Goal: Task Accomplishment & Management: Complete application form

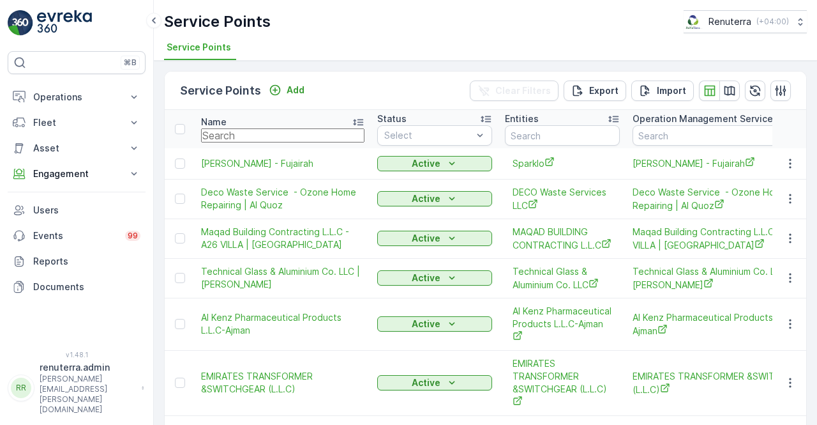
click at [268, 132] on input "text" at bounding box center [282, 135] width 163 height 14
type input "hssg"
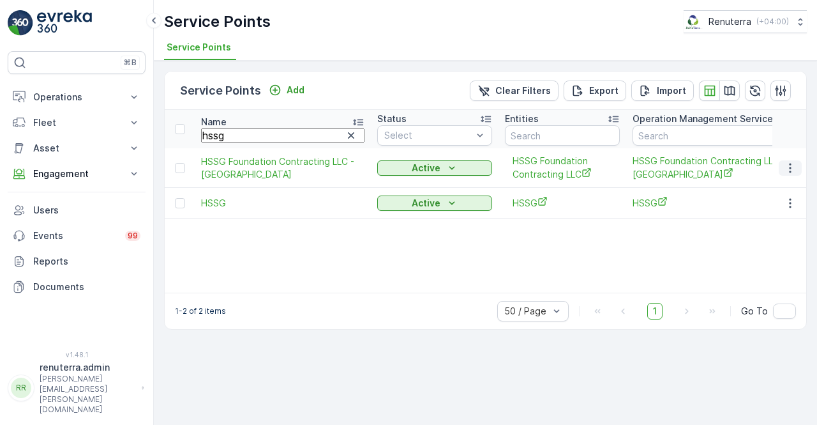
click at [791, 171] on icon "button" at bounding box center [790, 168] width 13 height 13
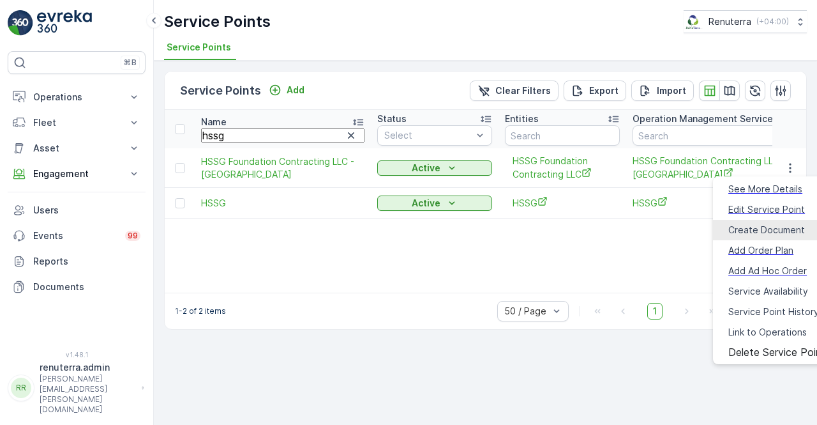
click at [754, 225] on span "Create Document" at bounding box center [767, 230] width 77 height 13
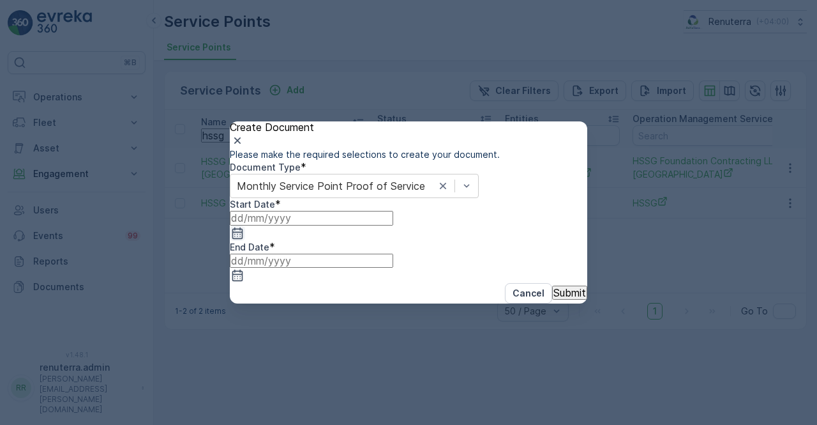
click at [244, 239] on icon "button" at bounding box center [237, 233] width 13 height 13
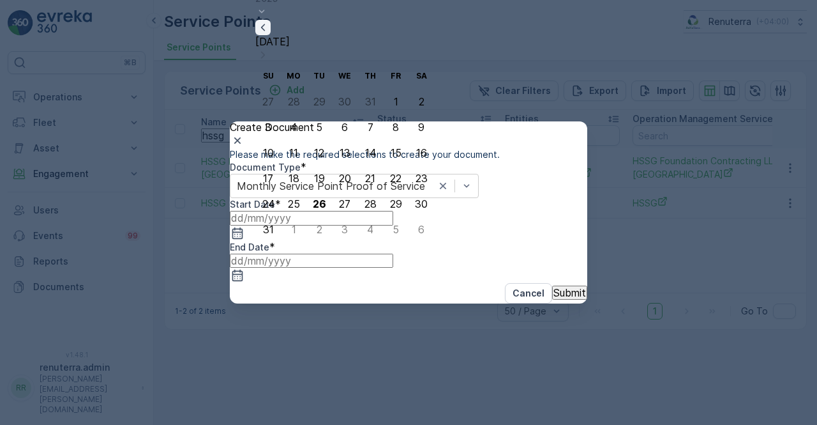
click at [269, 34] on icon "button" at bounding box center [263, 27] width 13 height 13
drag, startPoint x: 411, startPoint y: 74, endPoint x: 381, endPoint y: 91, distance: 34.6
click at [409, 75] on div "[DATE] [DATE] Su Mo Tu We Th Fr Sa 29 30 1 2 3 4 5 6 7 8 9 10 11 12 13 14 15 16…" at bounding box center [344, 116] width 179 height 252
drag, startPoint x: 309, startPoint y: 125, endPoint x: 318, endPoint y: 128, distance: 9.7
click at [317, 125] on div "1" at bounding box center [319, 126] width 4 height 11
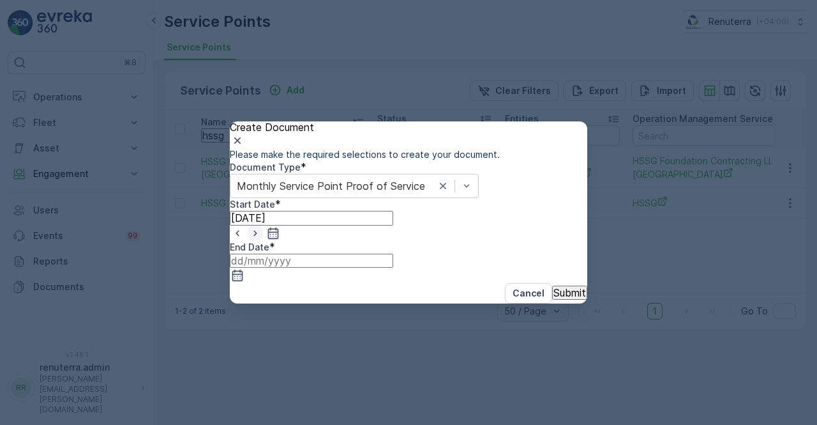
click at [262, 239] on icon "button" at bounding box center [255, 233] width 13 height 13
click at [279, 238] on icon "button" at bounding box center [273, 232] width 11 height 11
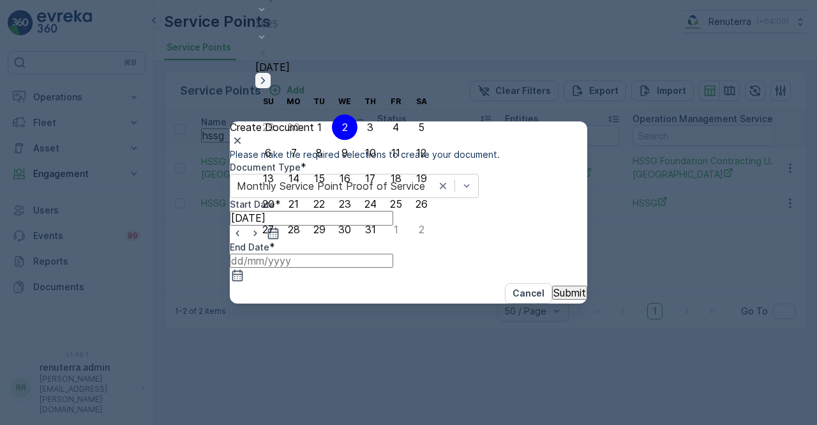
click at [269, 74] on icon "button" at bounding box center [263, 80] width 13 height 13
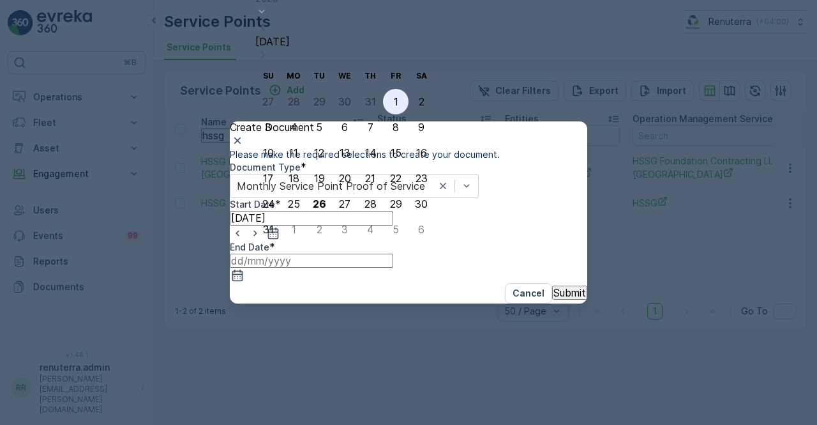
click at [394, 98] on div "1" at bounding box center [396, 101] width 4 height 11
type input "[DATE]"
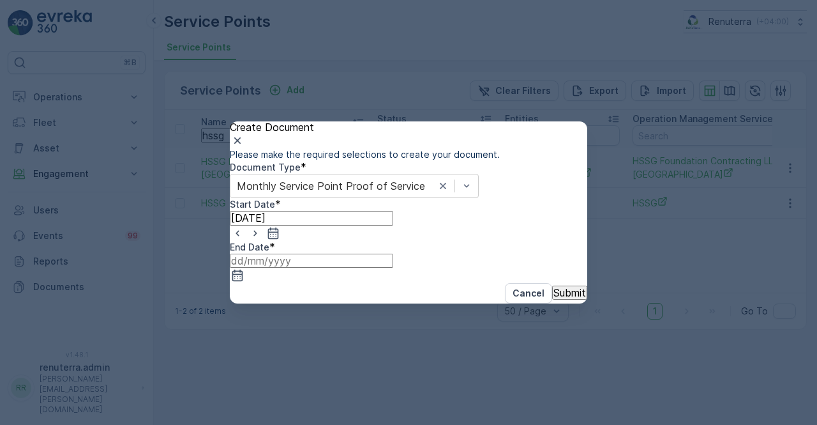
click at [393, 257] on input at bounding box center [311, 261] width 163 height 14
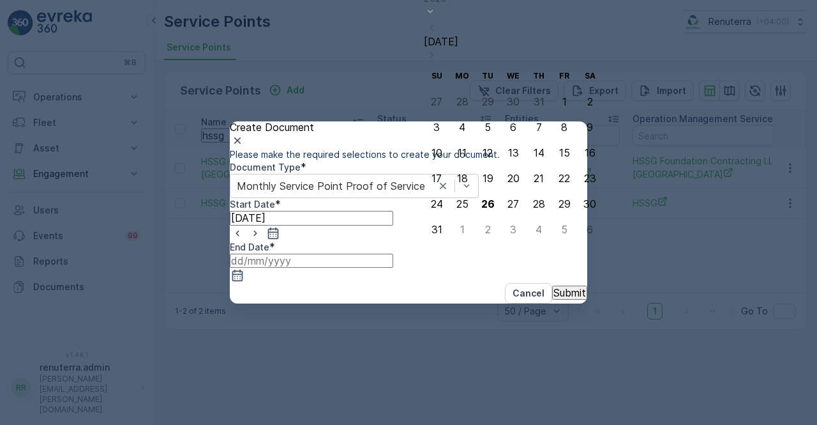
click at [483, 178] on div "19" at bounding box center [488, 177] width 11 height 11
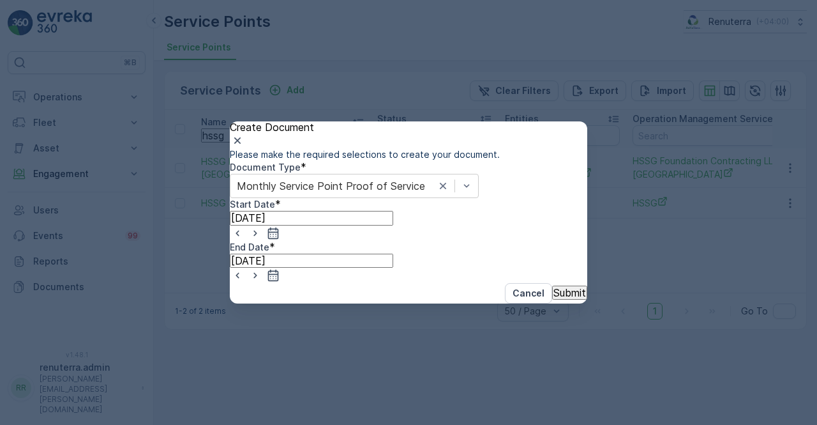
click at [554, 298] on p "Submit" at bounding box center [570, 292] width 33 height 11
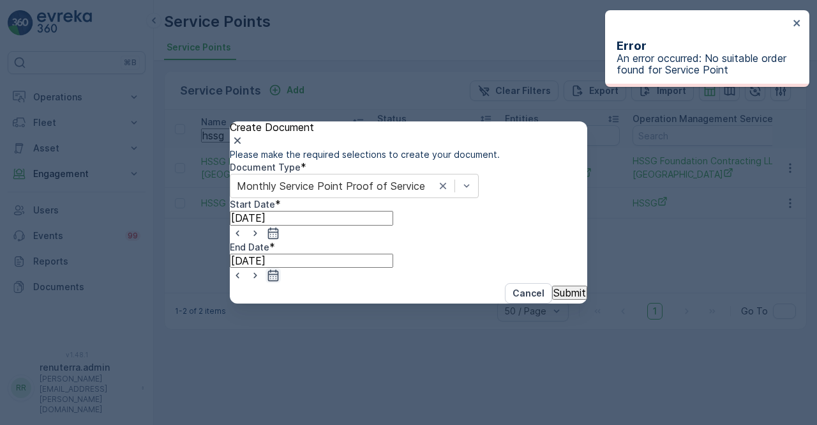
click at [279, 269] on icon "button" at bounding box center [273, 274] width 11 height 11
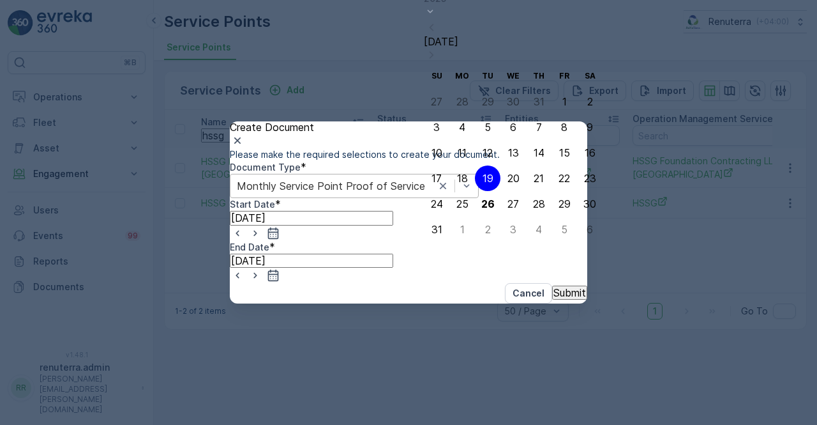
click at [533, 198] on div "28" at bounding box center [539, 203] width 12 height 11
type input "[DATE]"
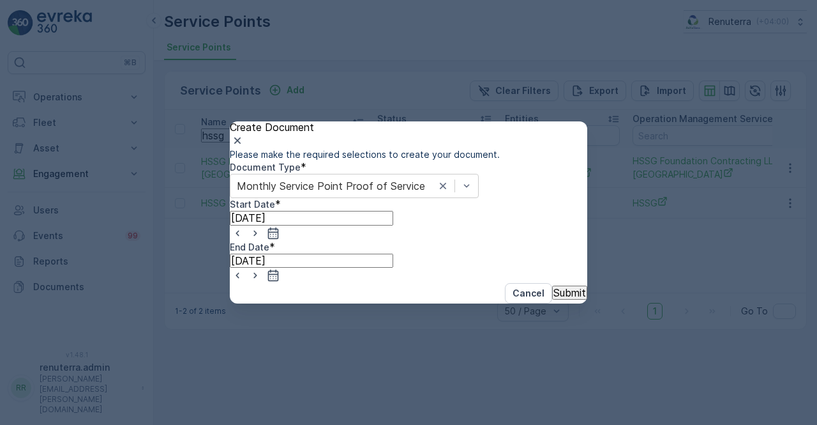
click at [554, 298] on p "Submit" at bounding box center [570, 292] width 33 height 11
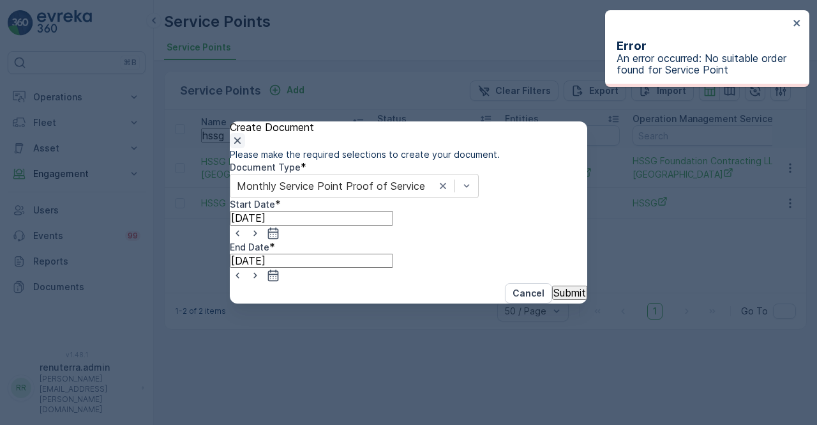
click at [245, 133] on button "button" at bounding box center [237, 140] width 15 height 15
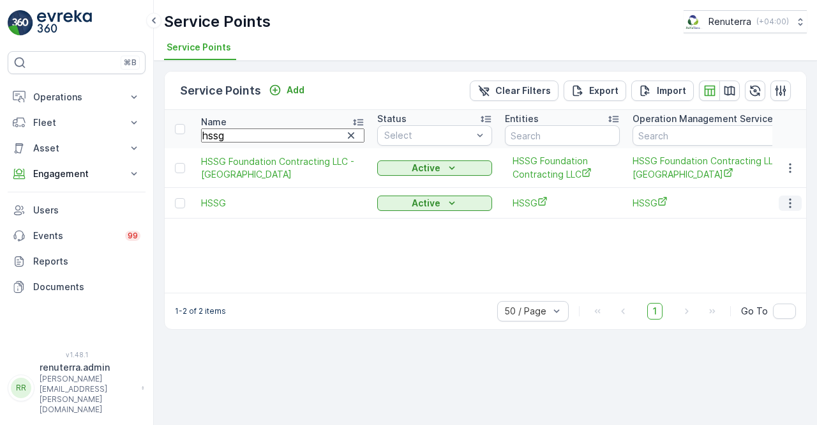
click at [784, 209] on button "button" at bounding box center [790, 202] width 23 height 15
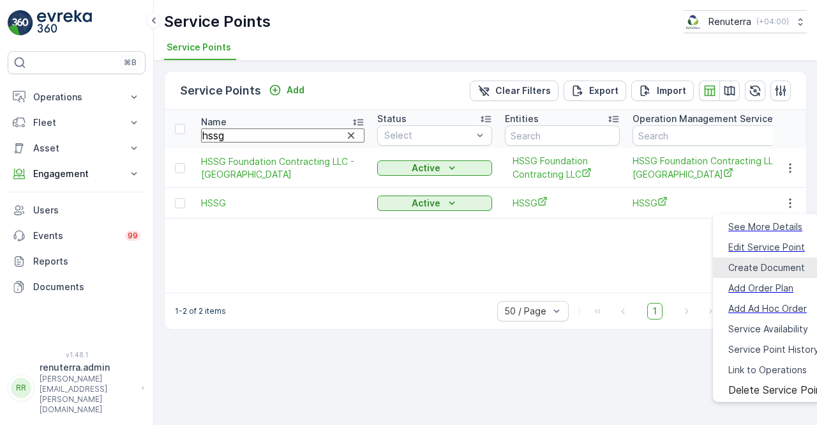
click at [747, 261] on span "Create Document" at bounding box center [767, 267] width 77 height 13
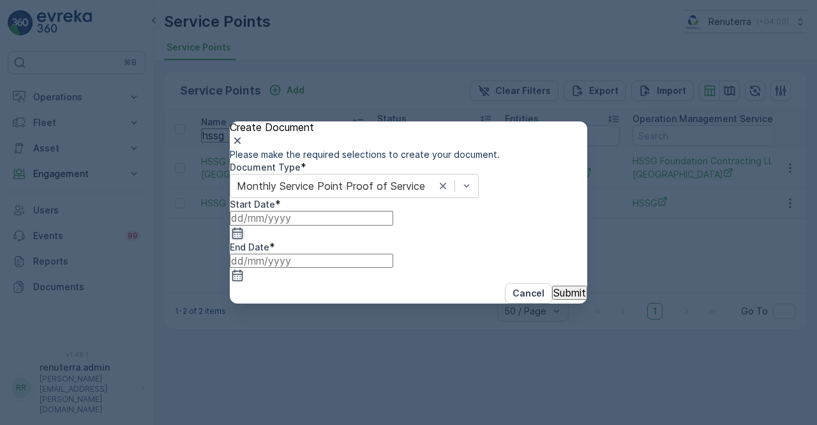
click at [243, 238] on icon "button" at bounding box center [237, 232] width 11 height 11
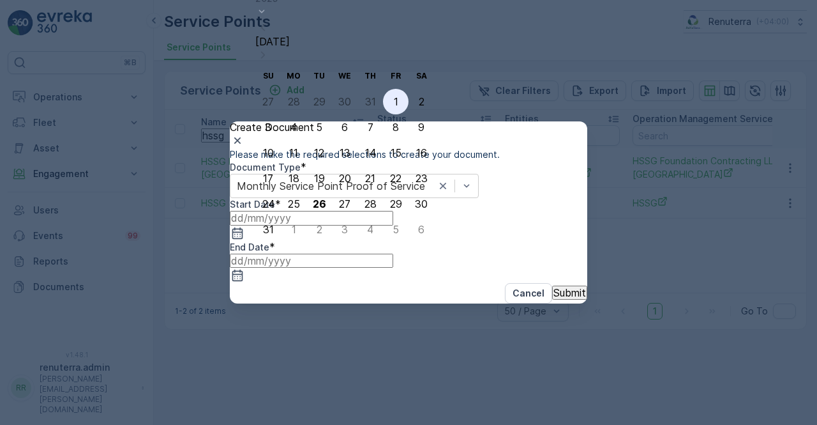
click at [394, 102] on div "1" at bounding box center [396, 101] width 4 height 11
type input "[DATE]"
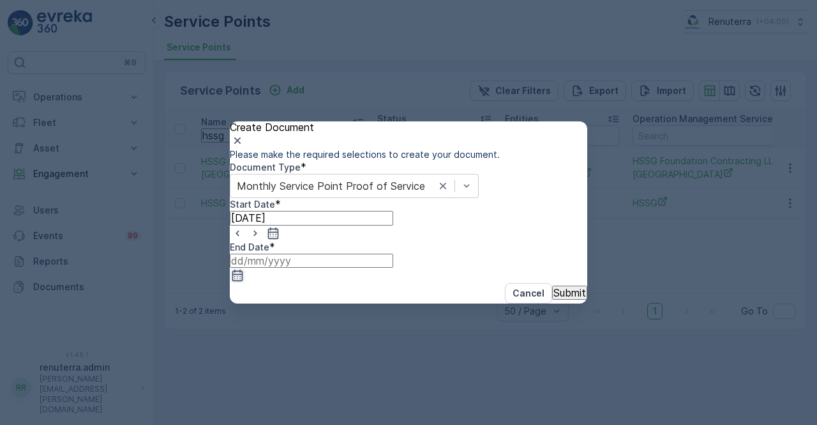
click at [243, 269] on icon "button" at bounding box center [237, 274] width 11 height 11
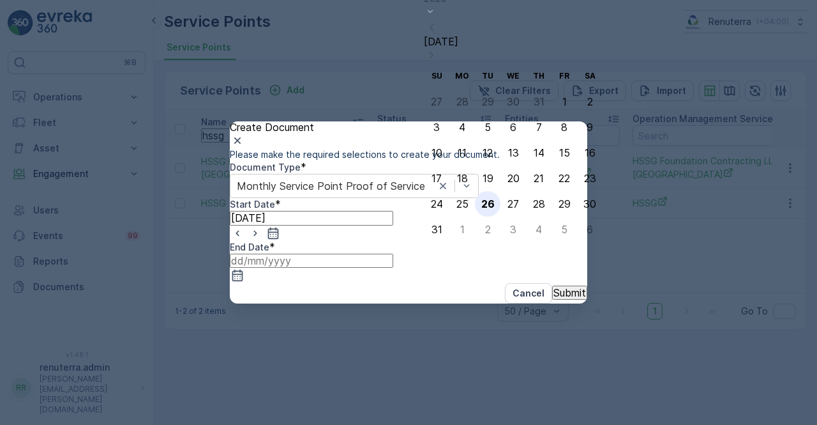
click at [483, 209] on div "26" at bounding box center [488, 203] width 13 height 11
type input "[DATE]"
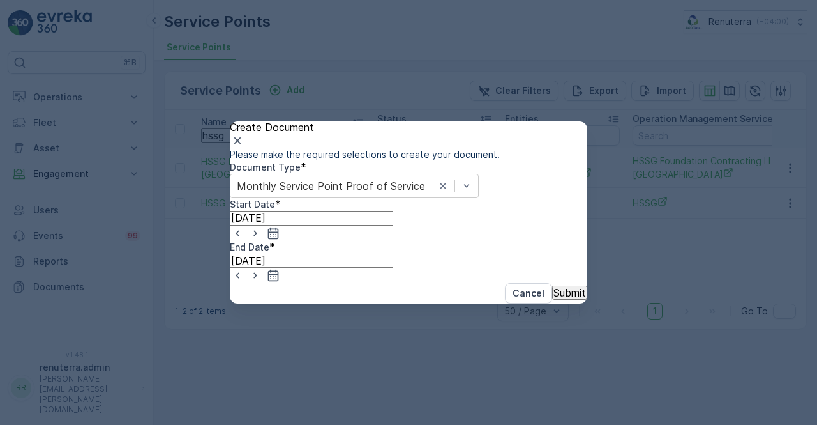
click at [554, 298] on p "Submit" at bounding box center [570, 292] width 33 height 11
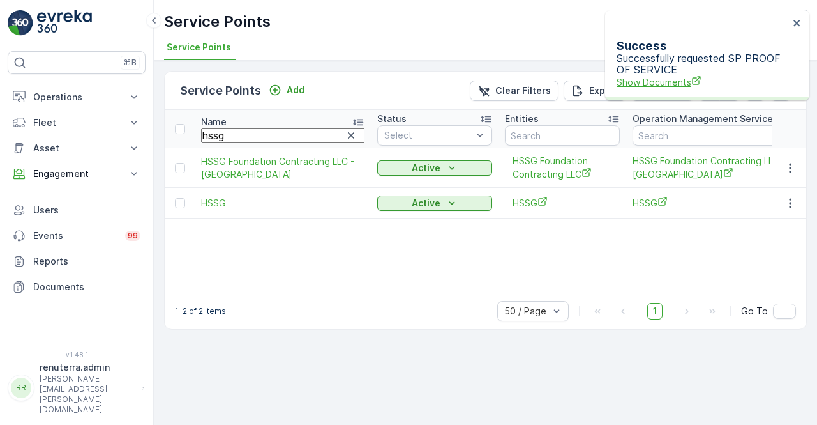
click at [688, 75] on span "Show Documents" at bounding box center [703, 81] width 172 height 13
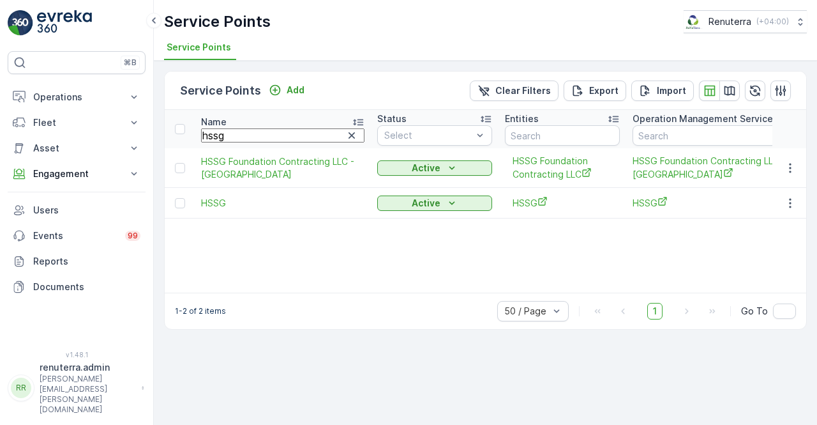
click at [239, 134] on input "hssg" at bounding box center [282, 135] width 163 height 14
type input "h"
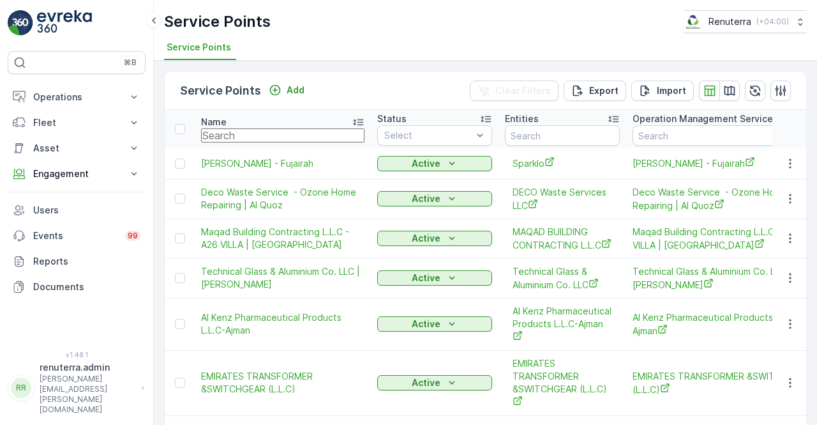
click at [239, 133] on input "text" at bounding box center [282, 135] width 163 height 14
type input "EM"
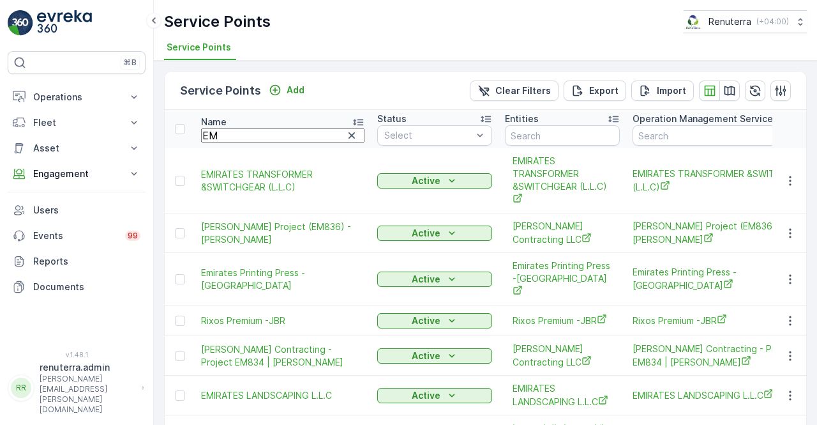
click at [240, 137] on input "EM" at bounding box center [282, 135] width 163 height 14
type input "ERILL"
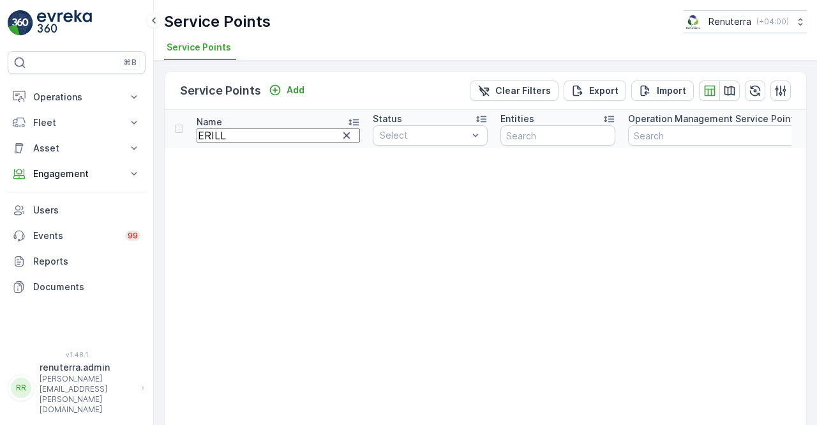
click at [235, 135] on input "ERILL" at bounding box center [278, 135] width 163 height 14
type input "EMRILL"
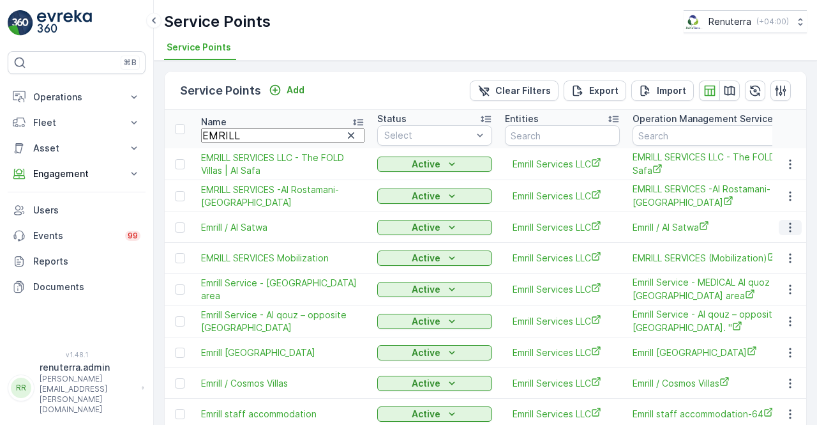
click at [784, 227] on icon "button" at bounding box center [790, 227] width 13 height 13
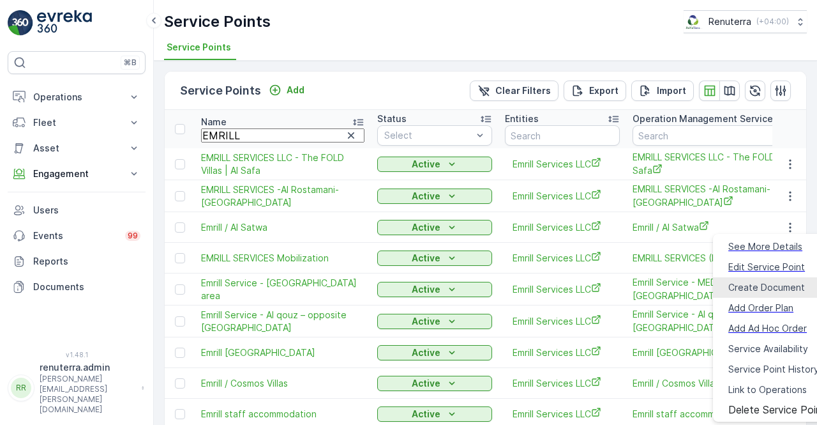
click at [738, 285] on span "Create Document" at bounding box center [767, 287] width 77 height 13
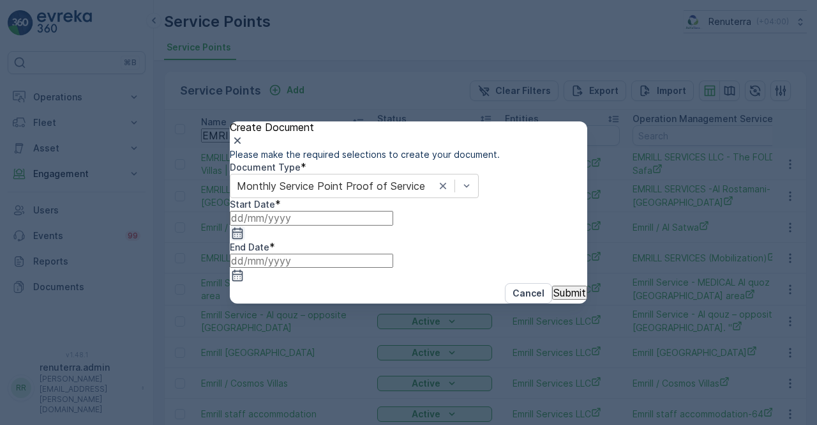
click at [244, 239] on icon "button" at bounding box center [237, 233] width 13 height 13
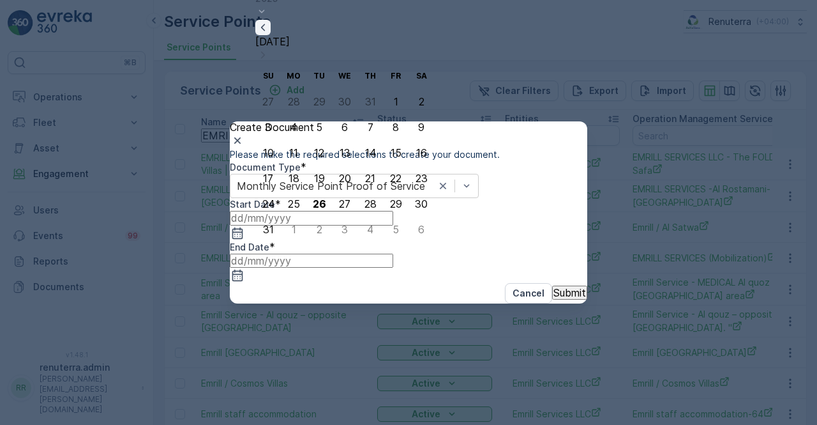
click at [269, 34] on icon "button" at bounding box center [263, 27] width 13 height 13
drag, startPoint x: 411, startPoint y: 75, endPoint x: 395, endPoint y: 73, distance: 15.4
click at [269, 74] on icon "button" at bounding box center [263, 80] width 13 height 13
click at [394, 104] on div "1" at bounding box center [396, 101] width 4 height 11
type input "[DATE]"
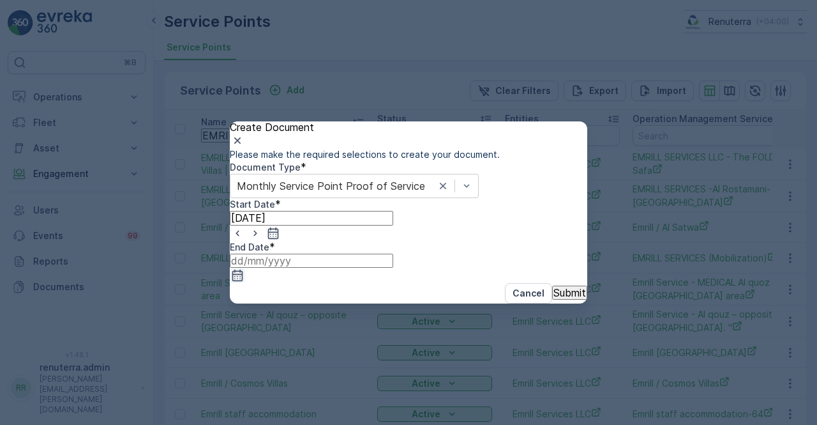
click at [243, 269] on icon "button" at bounding box center [237, 274] width 11 height 11
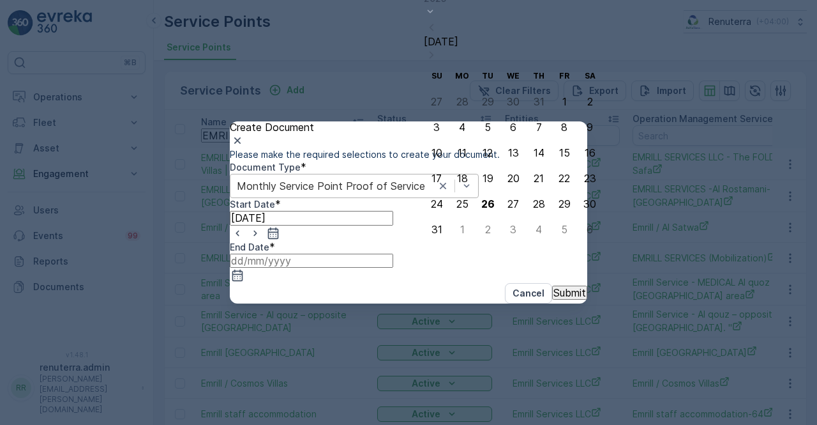
click at [482, 206] on div "26" at bounding box center [488, 203] width 13 height 11
type input "[DATE]"
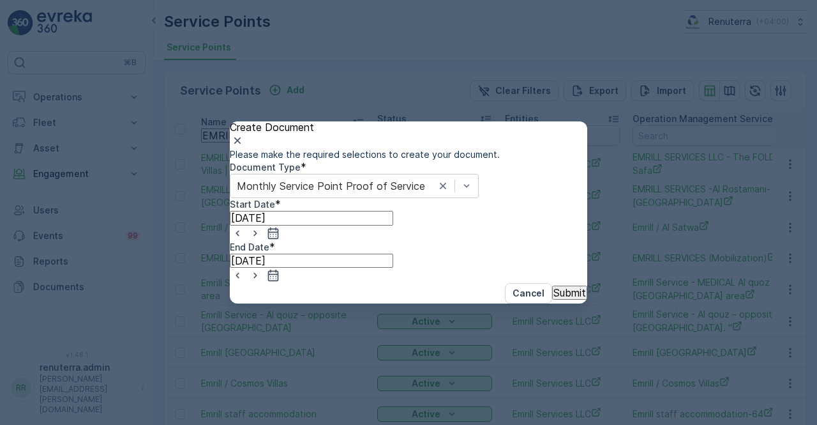
click at [554, 298] on p "Submit" at bounding box center [570, 292] width 33 height 11
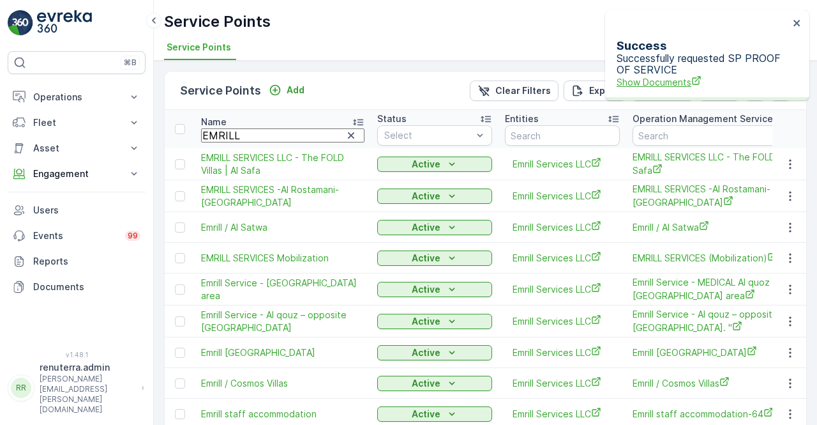
click at [693, 75] on span "Show Documents" at bounding box center [703, 81] width 172 height 13
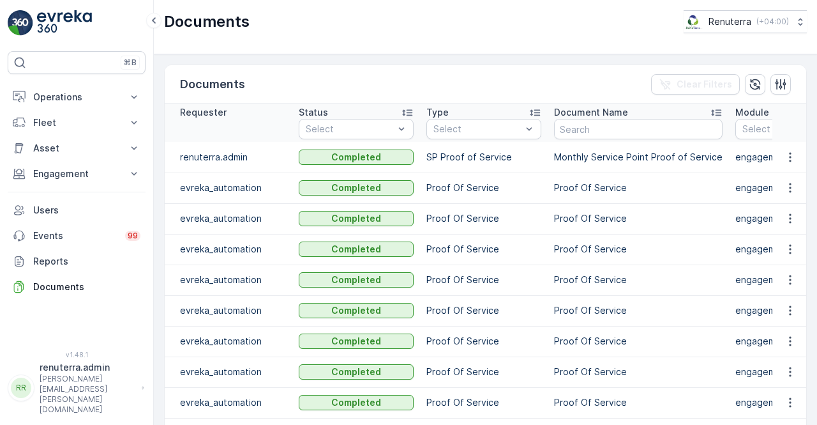
click at [789, 170] on td at bounding box center [790, 157] width 34 height 31
click at [787, 160] on icon "button" at bounding box center [790, 157] width 13 height 13
click at [784, 177] on span "See Details" at bounding box center [787, 175] width 49 height 13
click at [779, 162] on button "button" at bounding box center [790, 156] width 23 height 15
click at [788, 165] on ul "See Details" at bounding box center [787, 174] width 65 height 23
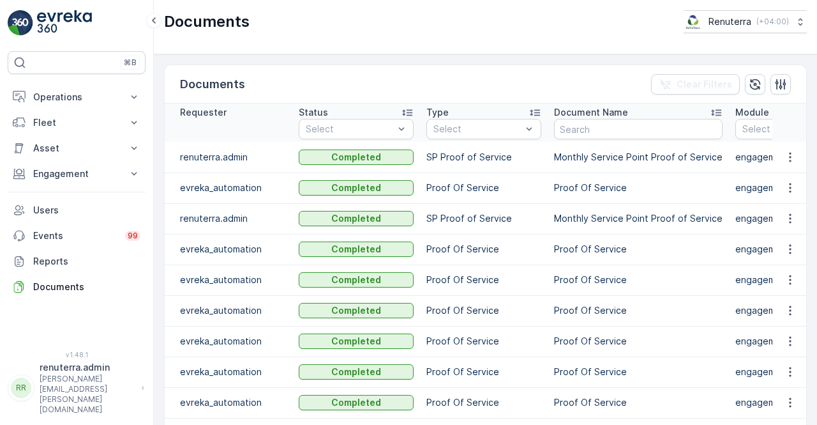
click at [787, 146] on td at bounding box center [790, 157] width 34 height 31
click at [787, 158] on icon "button" at bounding box center [790, 157] width 13 height 13
click at [787, 167] on div "See Details" at bounding box center [786, 175] width 59 height 18
